Goal: Find specific page/section: Find specific page/section

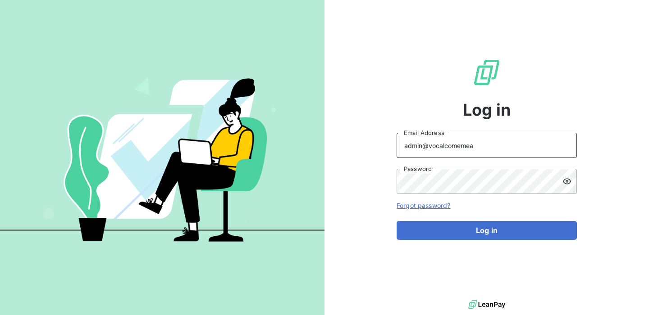
click at [470, 157] on input "admin@vocalcomemea" at bounding box center [486, 145] width 180 height 25
drag, startPoint x: 484, startPoint y: 149, endPoint x: 456, endPoint y: 145, distance: 27.8
click at [456, 145] on input "admin@vocalcomemea" at bounding box center [486, 145] width 180 height 25
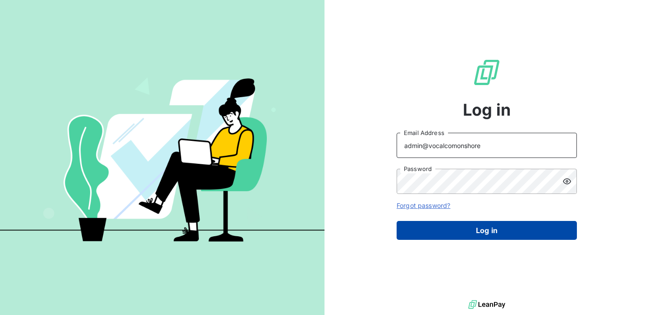
type input "admin@vocalcomonshore"
click at [470, 235] on button "Log in" at bounding box center [486, 230] width 180 height 19
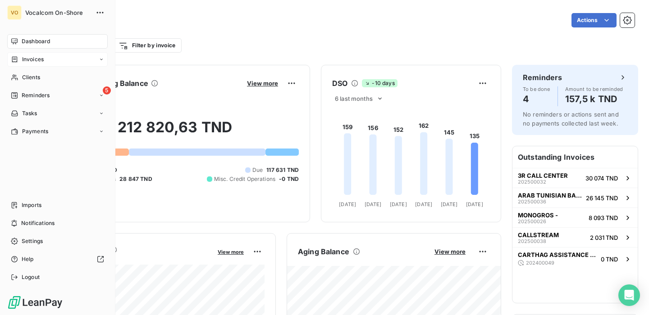
click at [46, 63] on div "Invoices" at bounding box center [57, 59] width 100 height 14
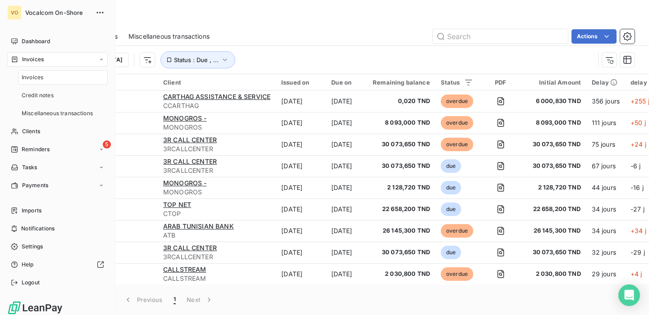
click at [54, 73] on div "Invoices" at bounding box center [63, 77] width 90 height 14
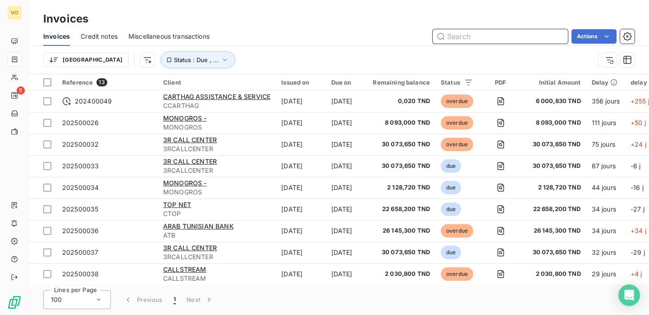
click at [522, 42] on input "text" at bounding box center [499, 36] width 135 height 14
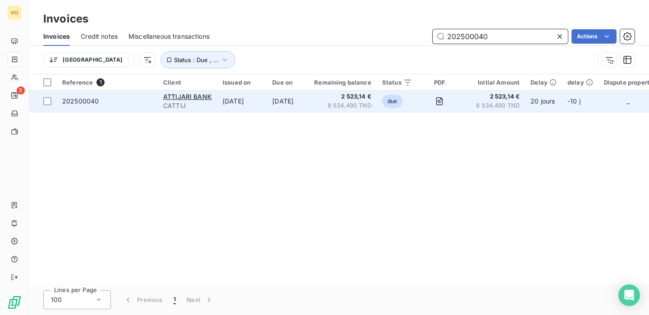
type input "202500040"
click at [327, 100] on span "2 523,14 €" at bounding box center [342, 96] width 57 height 9
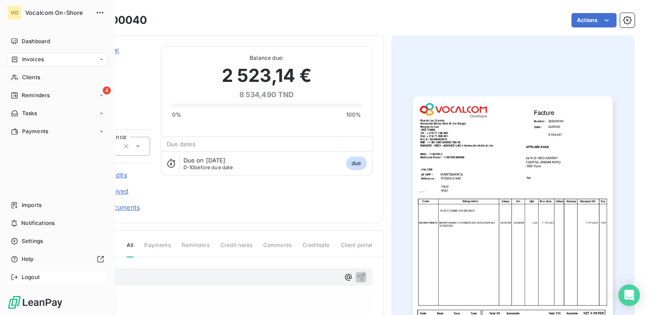
click at [36, 278] on span "Logout" at bounding box center [31, 277] width 18 height 8
